Goal: Information Seeking & Learning: Learn about a topic

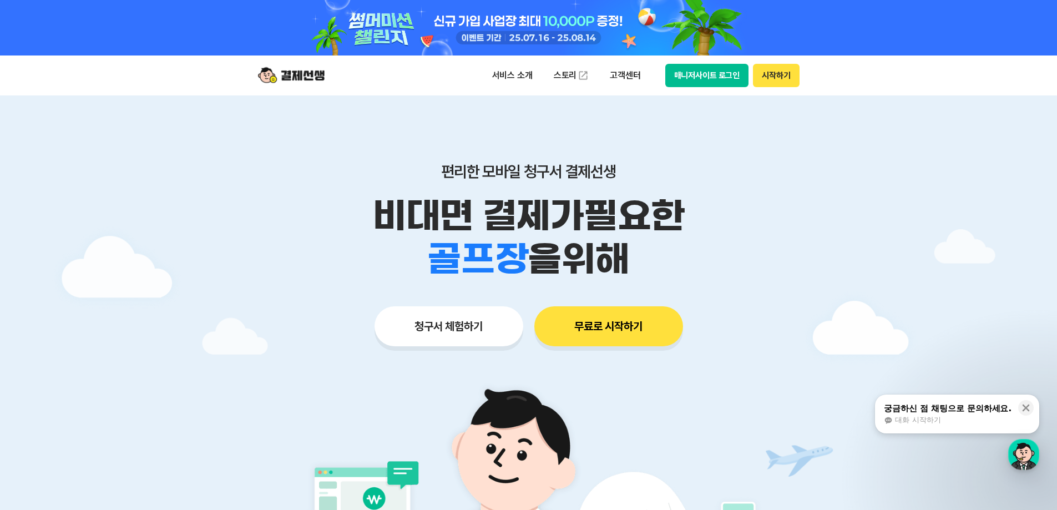
click at [941, 128] on div at bounding box center [528, 388] width 1057 height 586
click at [917, 129] on div at bounding box center [528, 388] width 1057 height 586
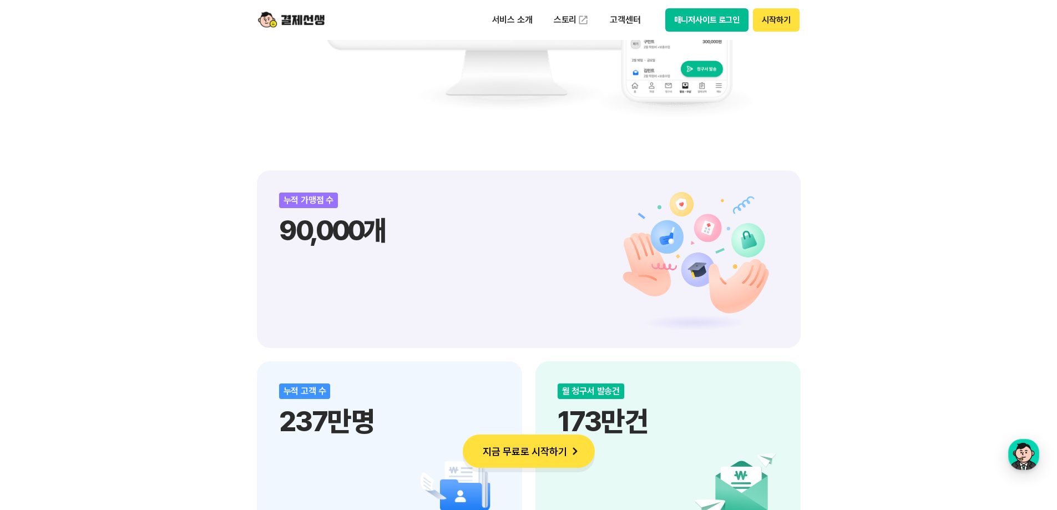
scroll to position [925, 0]
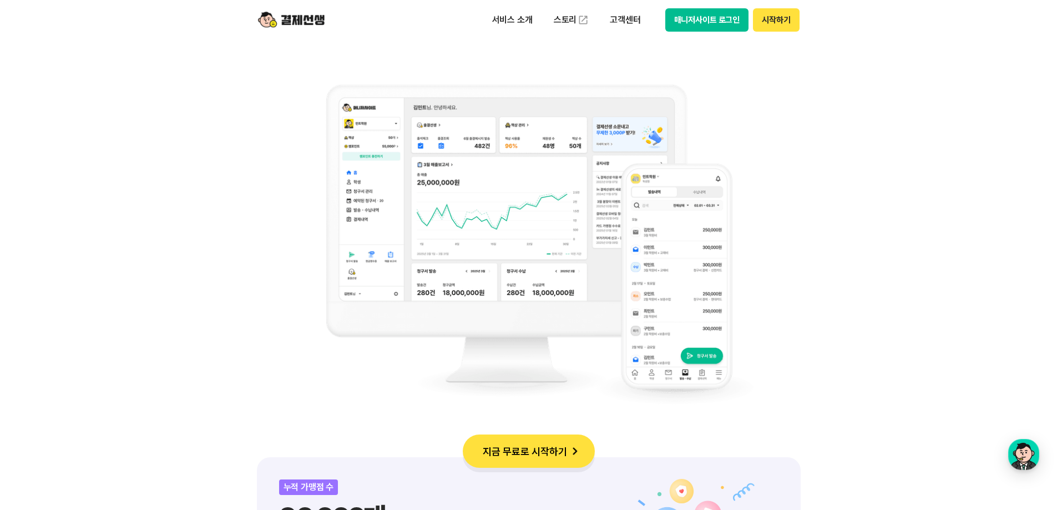
click at [576, 140] on img at bounding box center [529, 244] width 450 height 355
click at [285, 92] on div "비대면 결제 1등 결제선생 숫자가 증명하는 국내 1등 비대면 결제 서비스 결제선생과 함께 사업장을 성장시켜 보세요!" at bounding box center [529, 161] width 544 height 522
click at [790, 228] on div "비대면 결제 1등 결제선생 숫자가 증명하는 국내 1등 비대면 결제 서비스 결제선생과 함께 사업장을 성장시켜 보세요!" at bounding box center [529, 161] width 544 height 522
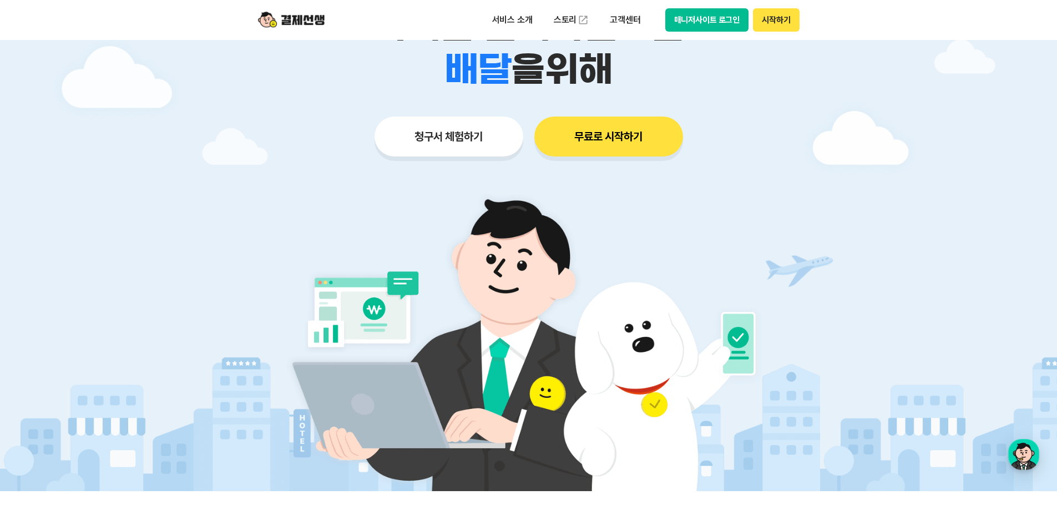
scroll to position [0, 0]
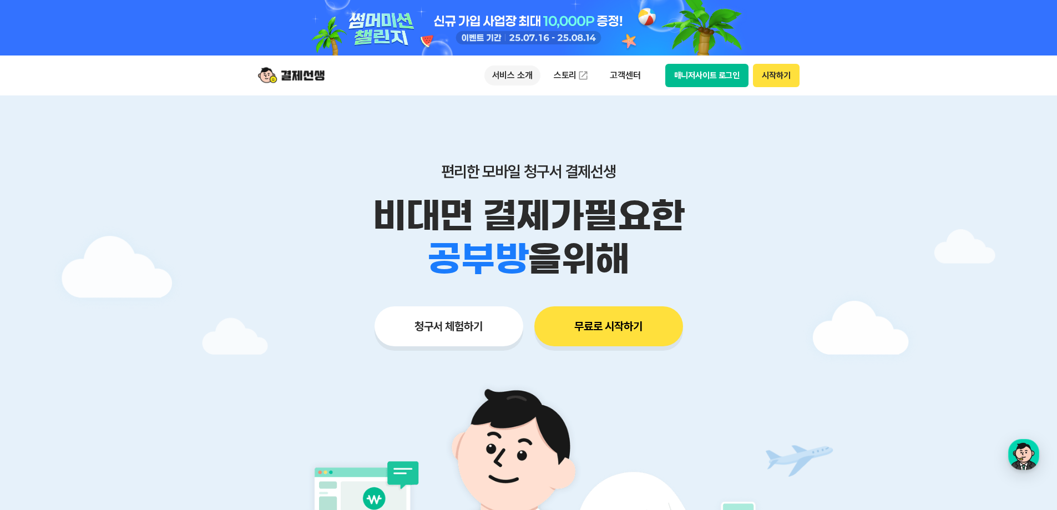
click at [510, 73] on p "서비스 소개" at bounding box center [513, 75] width 56 height 20
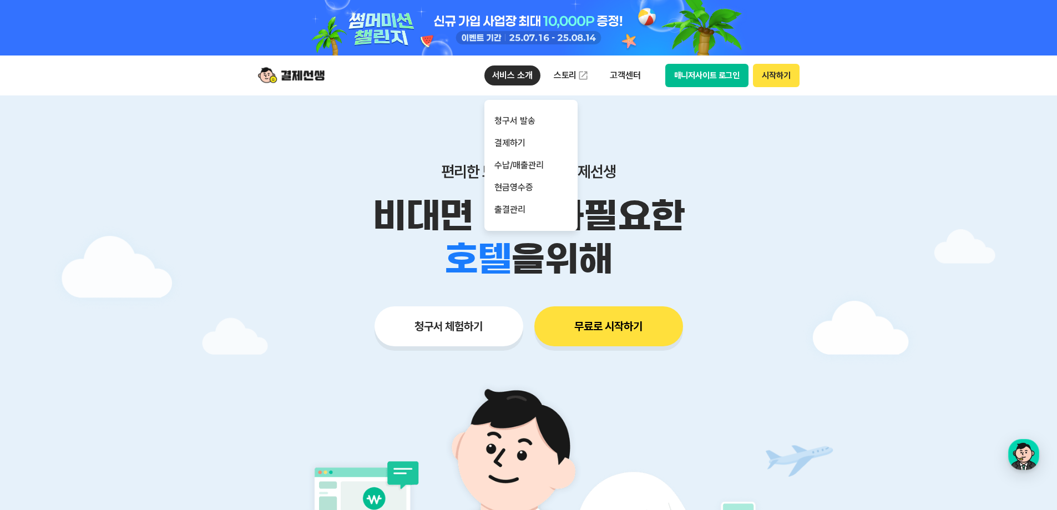
click at [502, 73] on p "서비스 소개" at bounding box center [513, 75] width 56 height 20
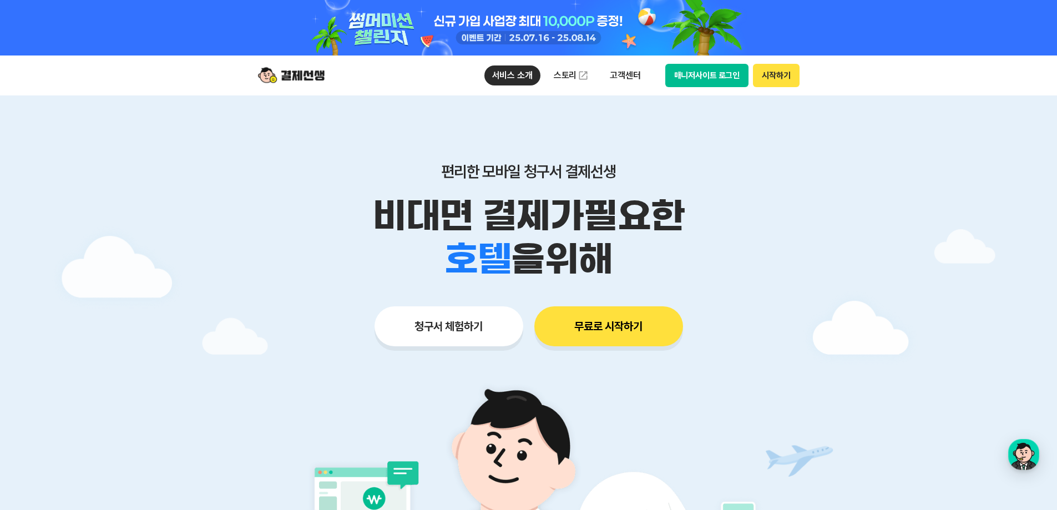
click at [312, 72] on img at bounding box center [291, 75] width 67 height 21
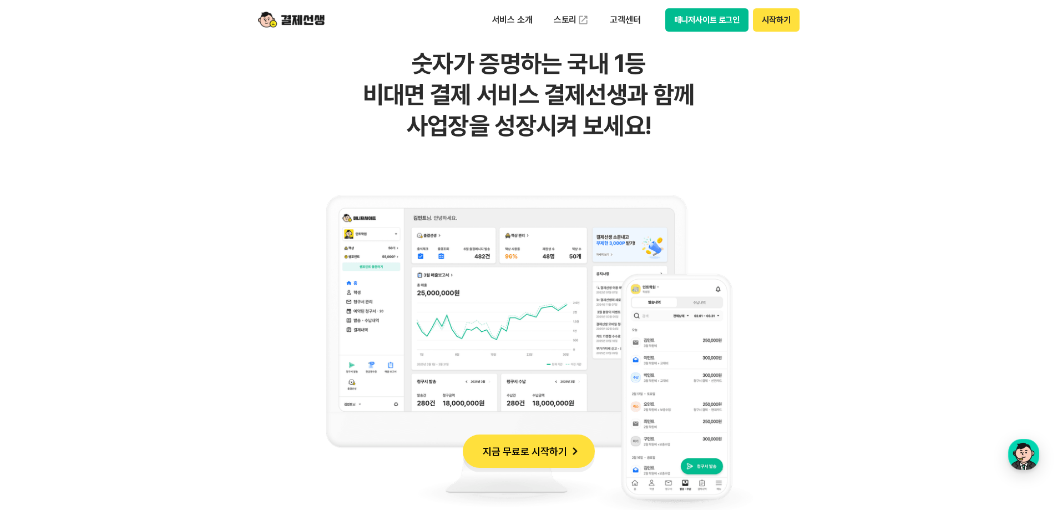
scroll to position [888, 0]
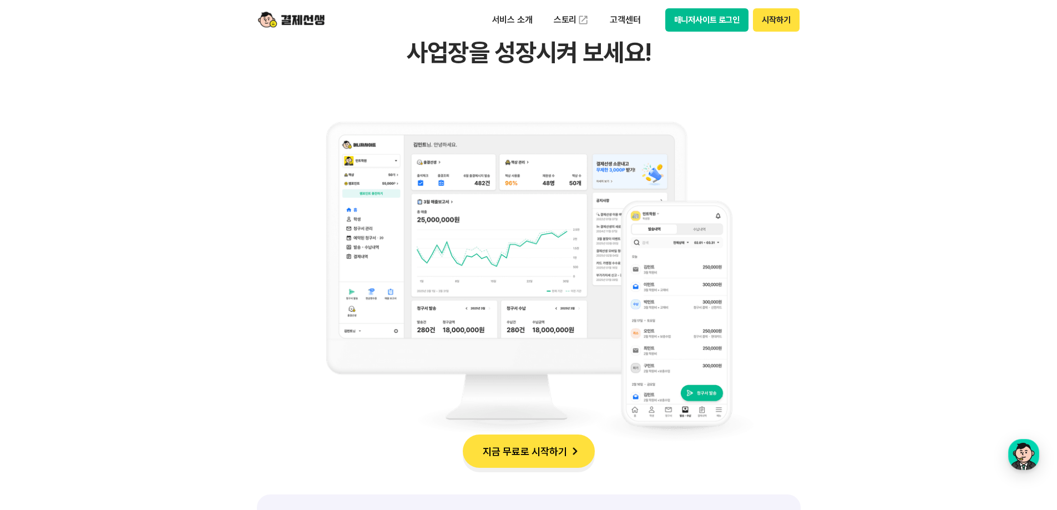
click at [554, 247] on img at bounding box center [529, 281] width 450 height 355
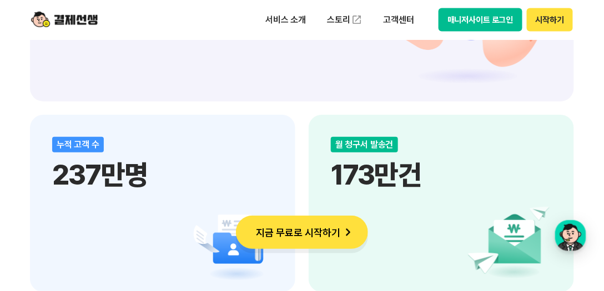
scroll to position [1522, 0]
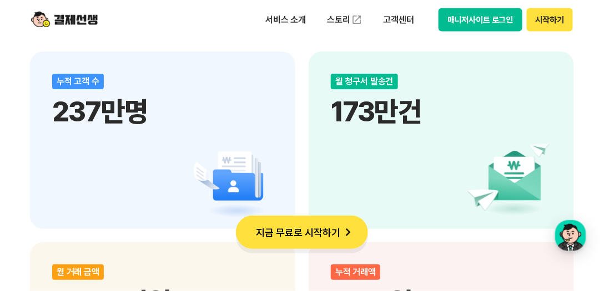
click at [354, 145] on div "월 청구서 발송건 173만건" at bounding box center [441, 141] width 265 height 178
click at [159, 144] on div "누적 고객 수 237만명" at bounding box center [162, 141] width 265 height 178
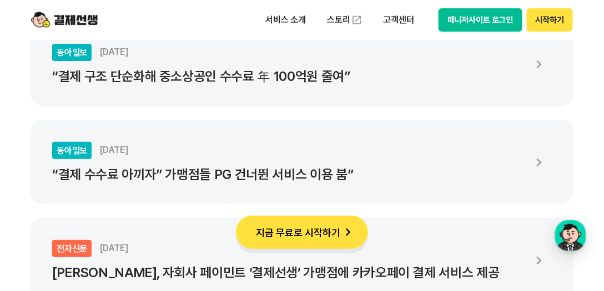
scroll to position [2093, 0]
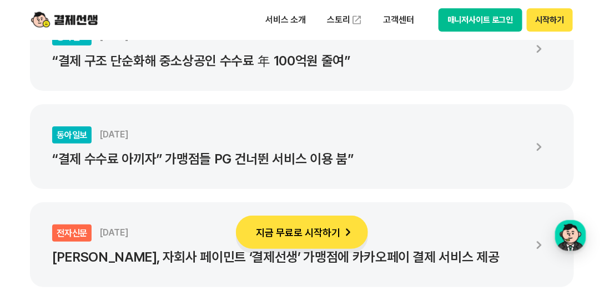
click at [279, 57] on p "“결제 구조 단순화해 중소상공인 수수료 年 100억원 줄여”" at bounding box center [288, 61] width 472 height 16
click at [228, 152] on p "“결제 수수료 아끼자” 가맹점들 PG 건너뛴 서비스 이용 붐”" at bounding box center [288, 160] width 472 height 16
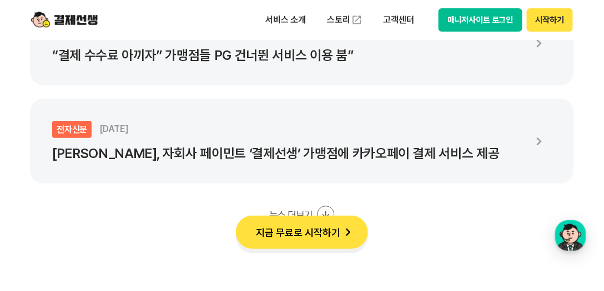
scroll to position [2220, 0]
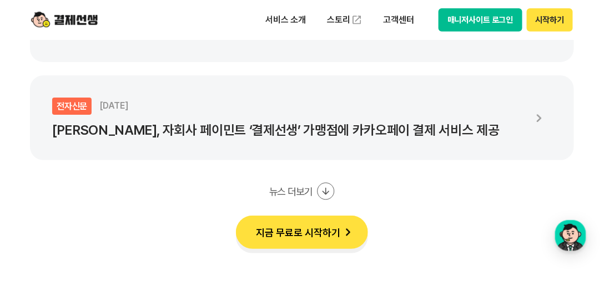
click at [129, 132] on p "[PERSON_NAME], 자회사 페이민트 ‘결제선생’ 가맹점에 카카오페이 결제 서비스 제공" at bounding box center [288, 131] width 472 height 16
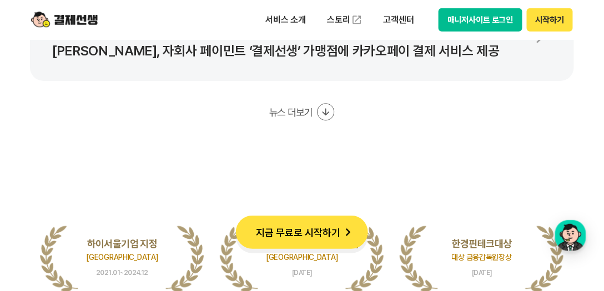
scroll to position [2347, 0]
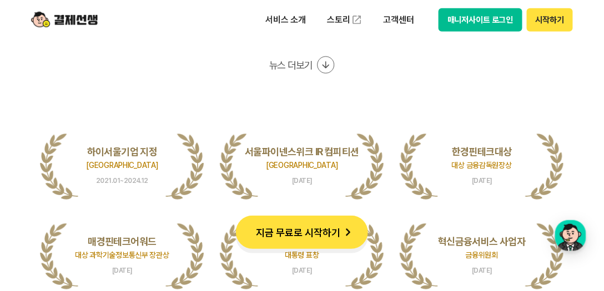
click at [310, 62] on button "뉴스 더보기" at bounding box center [301, 65] width 65 height 18
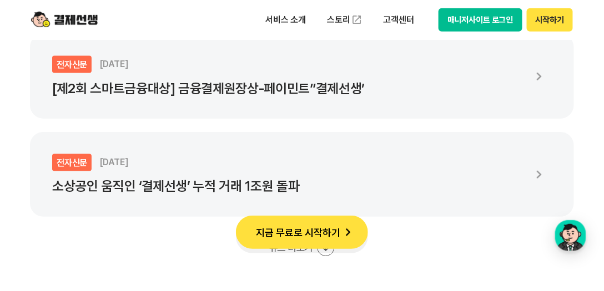
scroll to position [2474, 0]
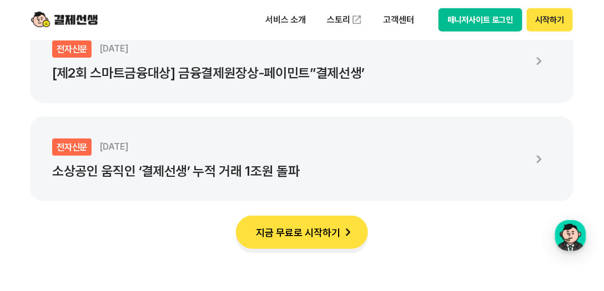
click at [247, 176] on p "소상공인 움직인 ‘결제선생’ 누적 거래 1조원 돌파" at bounding box center [288, 172] width 472 height 16
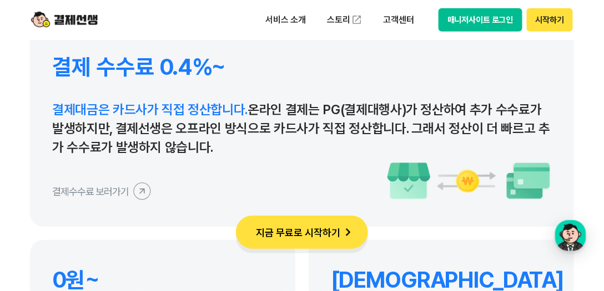
scroll to position [5582, 0]
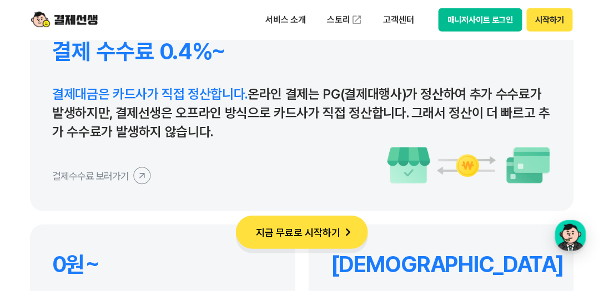
click at [140, 179] on icon at bounding box center [141, 175] width 25 height 25
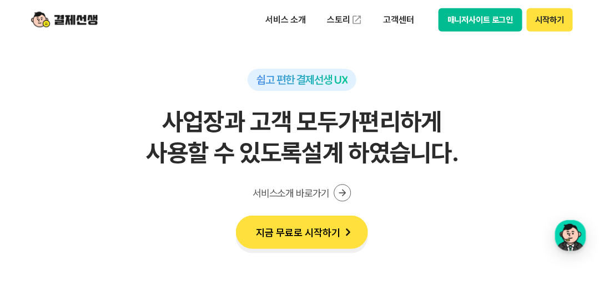
scroll to position [7343, 0]
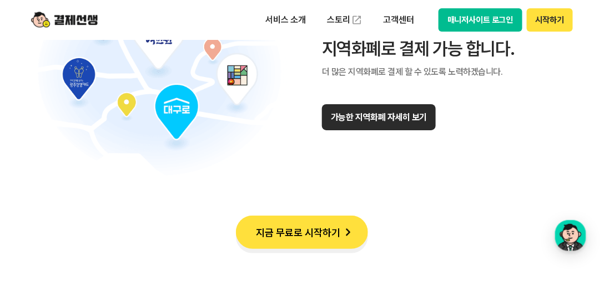
click at [386, 123] on button "가능한 지역화폐 자세히 보기" at bounding box center [379, 117] width 114 height 26
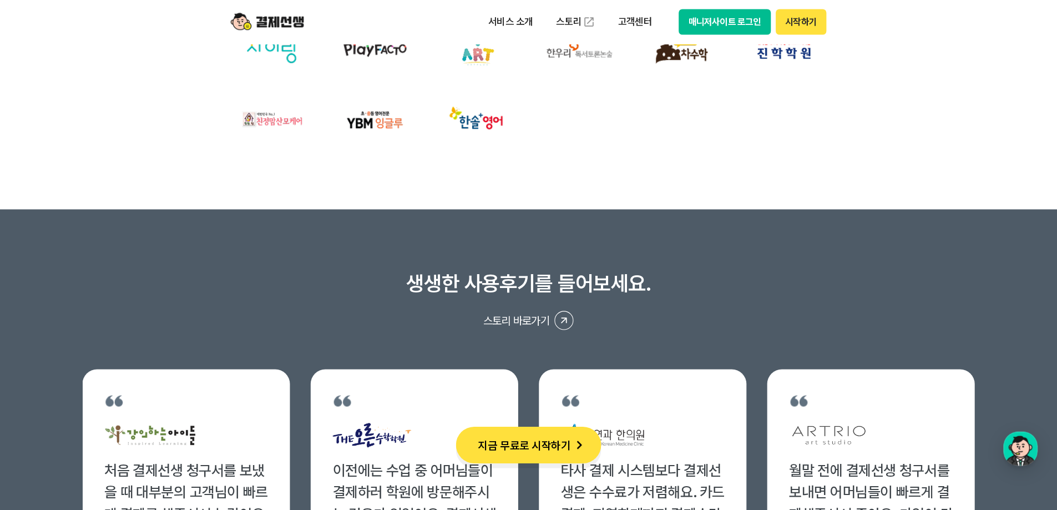
scroll to position [4362, 0]
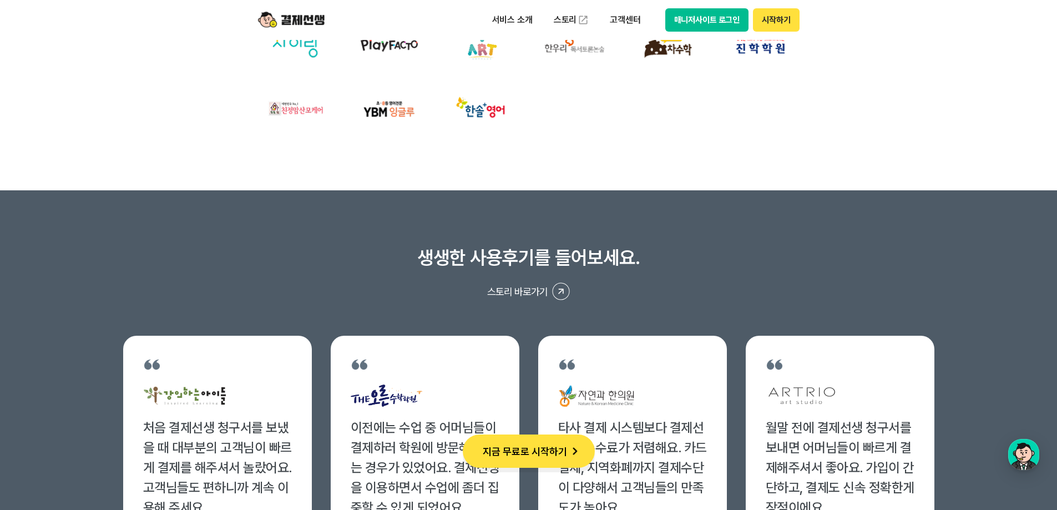
drag, startPoint x: 517, startPoint y: 200, endPoint x: 850, endPoint y: 109, distance: 344.9
